Goal: Entertainment & Leisure: Consume media (video, audio)

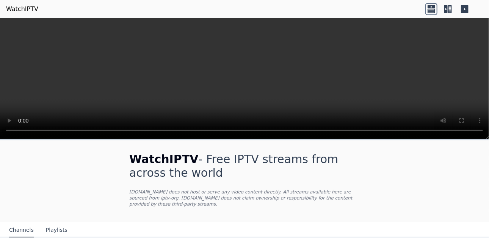
click at [233, 71] on video at bounding box center [244, 78] width 489 height 121
click at [253, 61] on video at bounding box center [244, 78] width 489 height 121
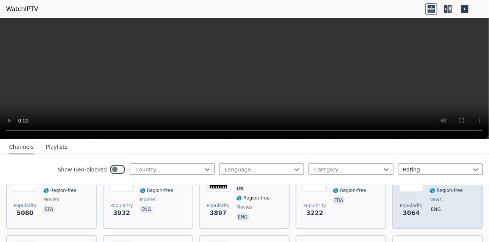
scroll to position [189, 0]
click at [436, 205] on p "eng" at bounding box center [435, 209] width 13 height 8
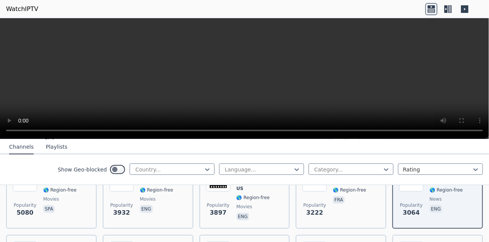
click at [449, 66] on video at bounding box center [244, 78] width 489 height 121
click at [354, 241] on h6 "LCN" at bounding box center [349, 245] width 33 height 8
